Goal: Task Accomplishment & Management: Complete application form

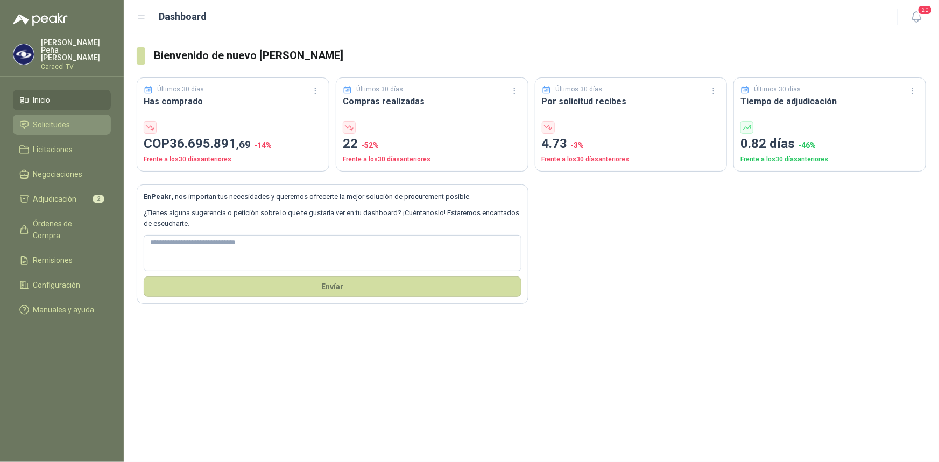
click at [49, 119] on span "Solicitudes" at bounding box center [51, 125] width 37 height 12
click at [31, 119] on li "Solicitudes" at bounding box center [61, 125] width 85 height 12
click at [54, 193] on span "Adjudicación" at bounding box center [55, 199] width 44 height 12
click at [46, 119] on span "Solicitudes" at bounding box center [51, 125] width 37 height 12
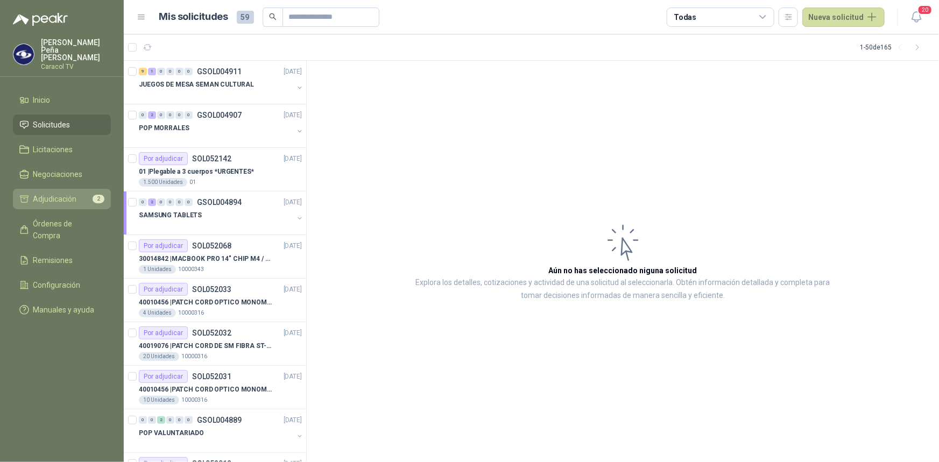
click at [67, 193] on span "Adjudicación" at bounding box center [55, 199] width 44 height 12
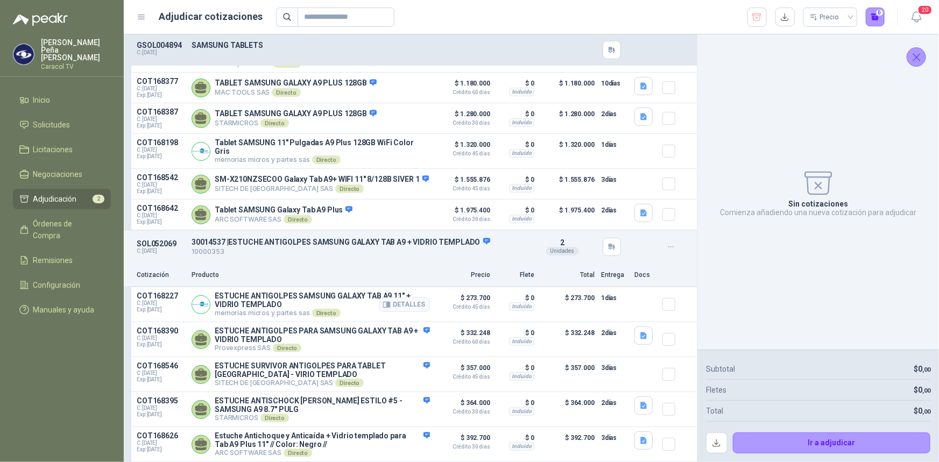
scroll to position [118, 0]
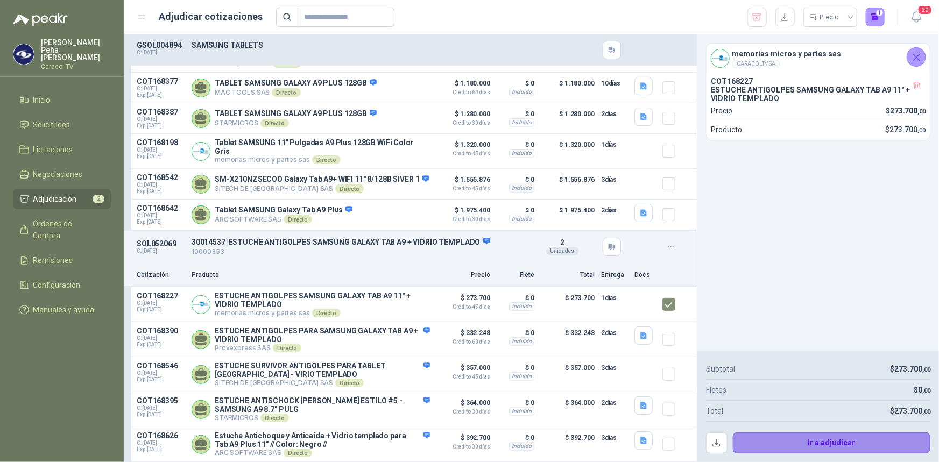
click at [875, 452] on button "Ir a adjudicar" at bounding box center [832, 444] width 198 height 22
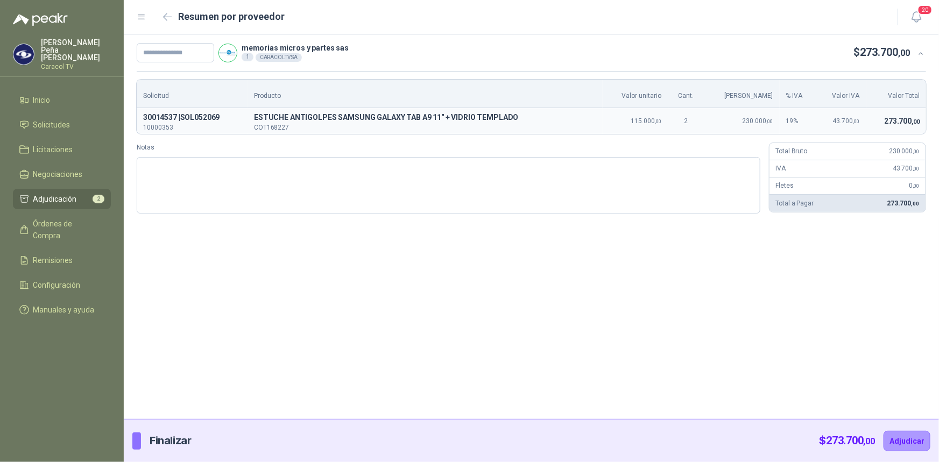
click at [274, 409] on div "memorias micros y partes sas 1 CARACOLTV SA $ 273.700 ,00 Solicitud Producto Va…" at bounding box center [531, 226] width 815 height 385
click at [146, 52] on input "text" at bounding box center [175, 52] width 77 height 19
paste input "**********"
type input "**********"
click at [911, 440] on button "Adjudicar" at bounding box center [906, 441] width 47 height 20
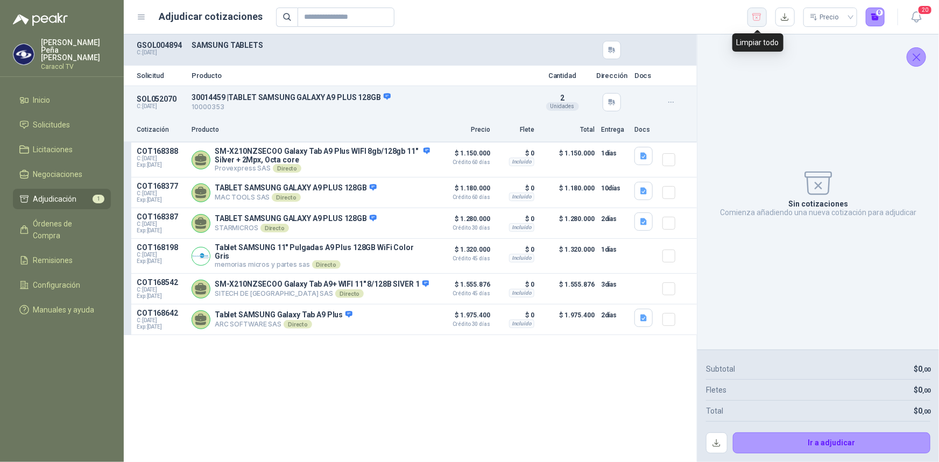
click at [758, 19] on icon "button" at bounding box center [757, 17] width 10 height 11
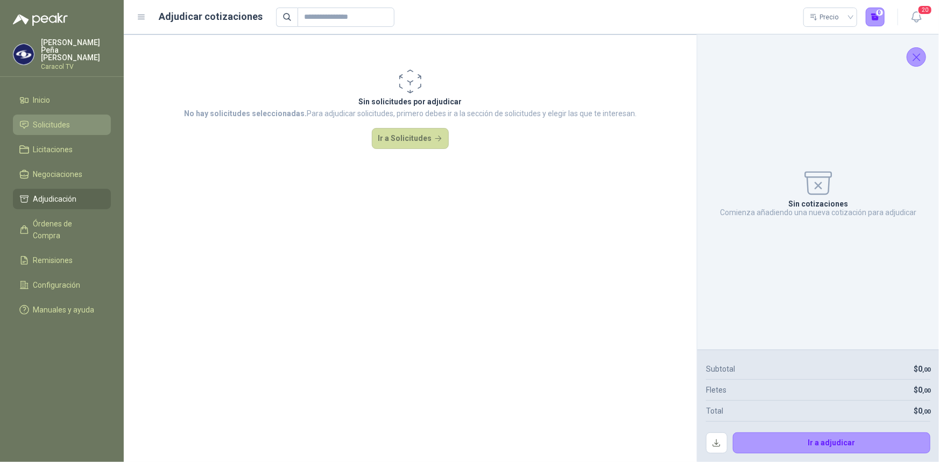
click at [41, 119] on span "Solicitudes" at bounding box center [51, 125] width 37 height 12
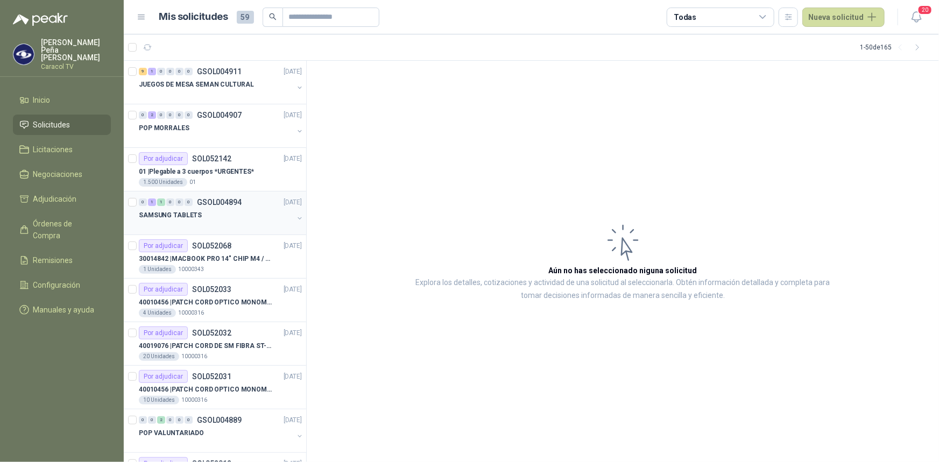
click at [193, 214] on p "SAMSUNG TABLETS" at bounding box center [170, 215] width 63 height 10
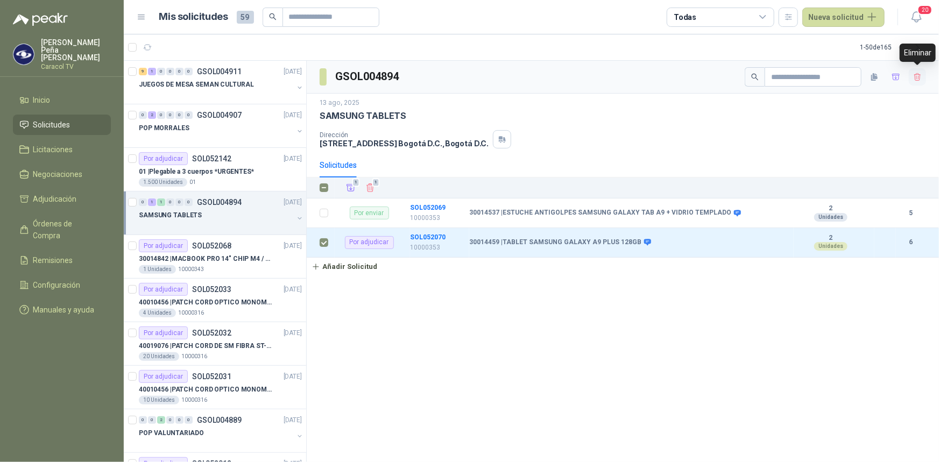
click at [917, 73] on icon "button" at bounding box center [917, 77] width 9 height 9
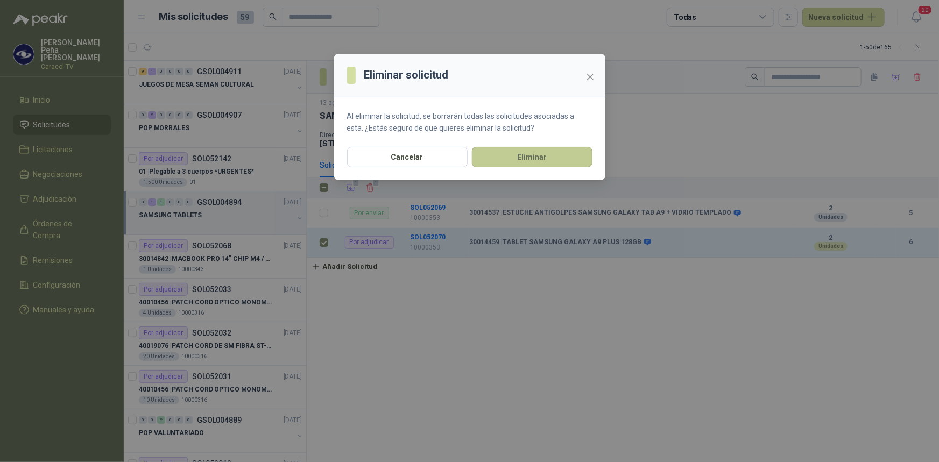
click at [521, 157] on button "Eliminar" at bounding box center [532, 157] width 121 height 20
click at [412, 154] on button "Cancelar" at bounding box center [407, 157] width 121 height 20
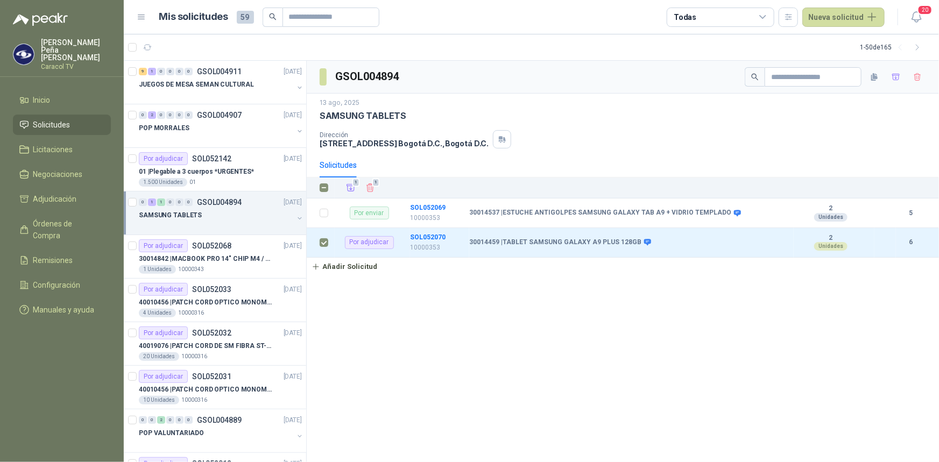
click at [656, 285] on div "GSOL004894 [DATE] SAMSUNG TABLETS Dirección [STREET_ADDRESS] , [GEOGRAPHIC_DATA…" at bounding box center [623, 262] width 632 height 402
click at [371, 188] on icon "Eliminar" at bounding box center [370, 188] width 7 height 8
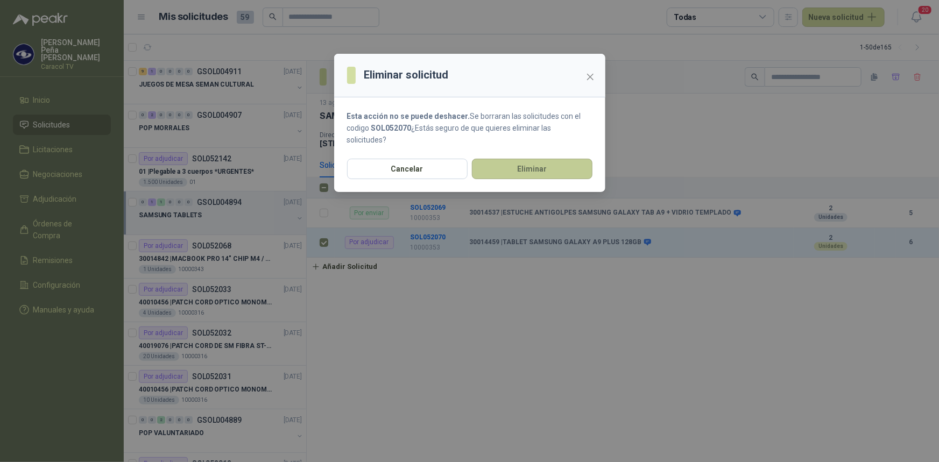
click at [490, 172] on button "Eliminar" at bounding box center [532, 169] width 121 height 20
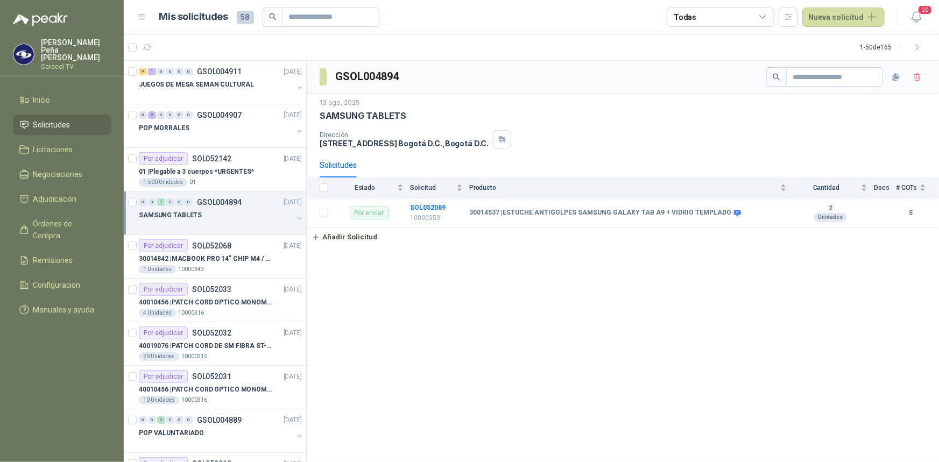
click at [517, 280] on div "GSOL004894 [DATE] SAMSUNG TABLETS Dirección [STREET_ADDRESS] , [GEOGRAPHIC_DATA…" at bounding box center [623, 262] width 632 height 402
click at [189, 259] on p "30014842 | MACBOOK PRO 14" CHIP M4 / SSD 1TB - 24 GB RAM" at bounding box center [206, 259] width 134 height 10
